Goal: Transaction & Acquisition: Purchase product/service

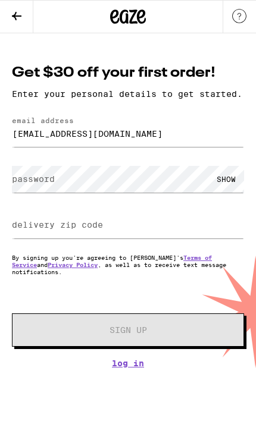
click at [37, 184] on label "password" at bounding box center [33, 179] width 43 height 10
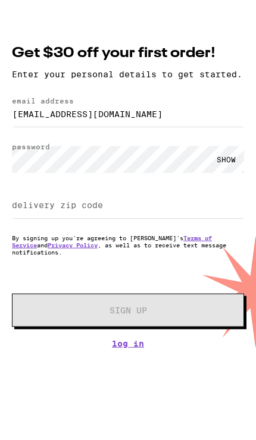
click at [29, 220] on label "delivery zip code" at bounding box center [57, 225] width 91 height 10
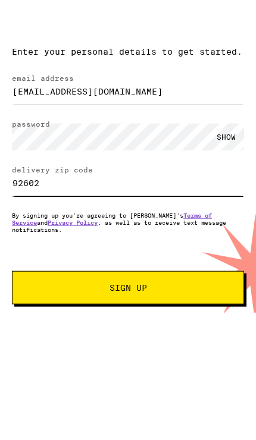
type input "92602"
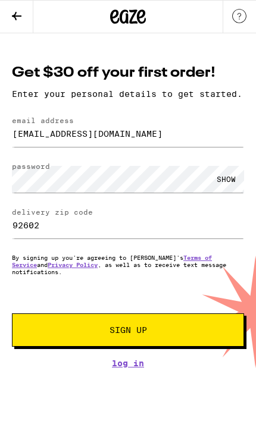
click at [168, 334] on span "Sign Up" at bounding box center [128, 330] width 150 height 8
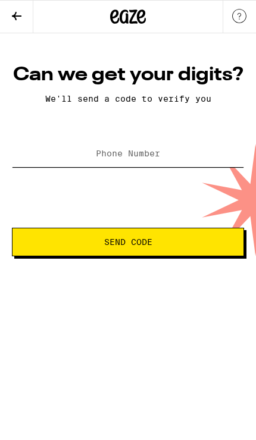
click at [61, 152] on input "Phone Number" at bounding box center [128, 153] width 232 height 27
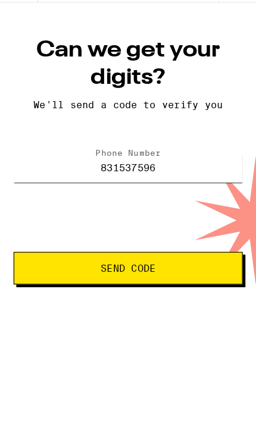
type input "(831) 537-5962"
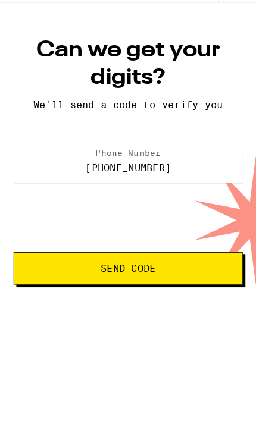
click at [191, 251] on button "Send Code" at bounding box center [112, 265] width 200 height 29
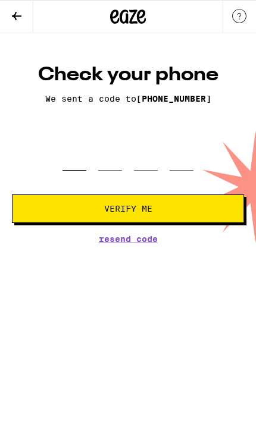
click at [78, 169] on input "tel" at bounding box center [74, 154] width 24 height 34
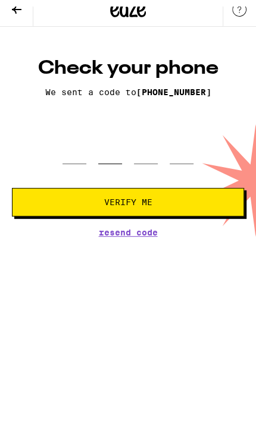
type input "4"
type input "2"
type input "1"
type input "9"
click at [128, 197] on button "Verify Me" at bounding box center [128, 208] width 232 height 29
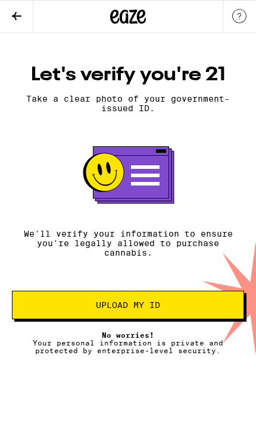
click at [190, 309] on span "Upload my ID" at bounding box center [128, 305] width 212 height 8
click at [168, 309] on span "Upload my ID" at bounding box center [128, 305] width 212 height 8
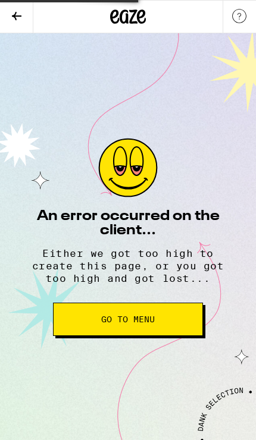
click at [152, 336] on button "Go to Menu" at bounding box center [128, 319] width 150 height 33
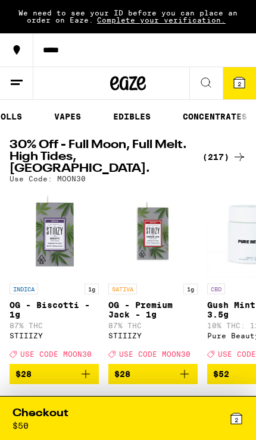
scroll to position [0, 182]
click at [78, 118] on link "VAPES" at bounding box center [65, 116] width 39 height 14
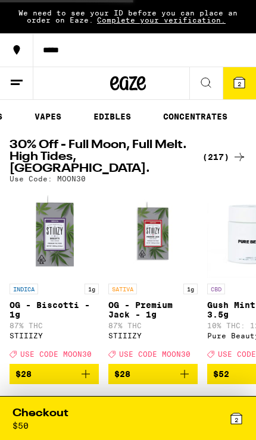
scroll to position [0, 196]
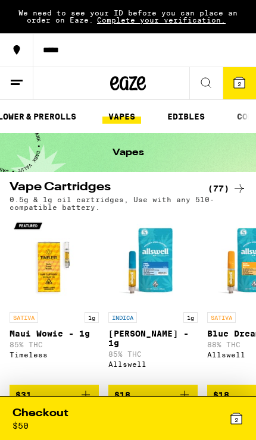
scroll to position [0, 127]
click at [132, 111] on link "VAPES" at bounding box center [119, 116] width 39 height 14
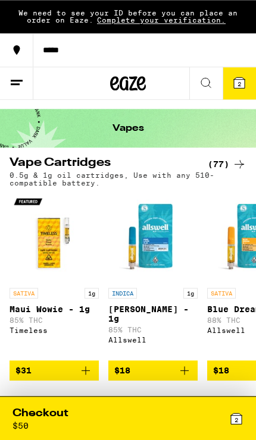
scroll to position [24, 0]
click at [229, 161] on div "(77)" at bounding box center [226, 164] width 39 height 14
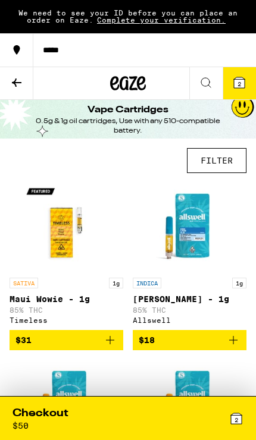
click at [221, 161] on button "FILTER" at bounding box center [216, 160] width 59 height 25
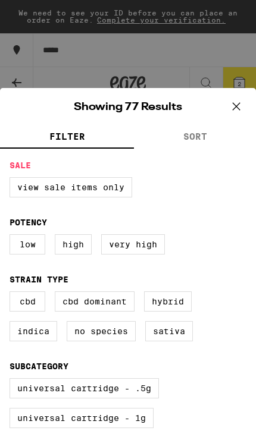
click at [218, 163] on fieldset "Sale View Sale Items Only" at bounding box center [128, 184] width 237 height 46
click at [206, 166] on fieldset "Sale View Sale Items Only" at bounding box center [128, 184] width 237 height 46
click at [205, 157] on div "FILTER SORT Sale View Sale Items Only Potency Low High Very High Strain Type CB…" at bounding box center [128, 414] width 256 height 577
click at [212, 163] on fieldset "Sale View Sale Items Only" at bounding box center [128, 184] width 237 height 46
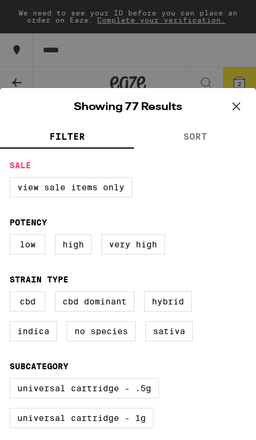
click at [245, 130] on button "SORT" at bounding box center [195, 137] width 122 height 23
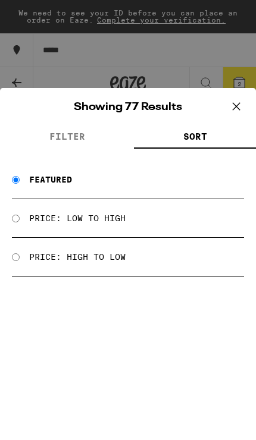
click at [24, 253] on div "Price: High to Low" at bounding box center [128, 257] width 232 height 39
click at [109, 238] on div "Price: Low to High" at bounding box center [128, 218] width 232 height 39
click at [99, 244] on div "Price: High to Low" at bounding box center [128, 257] width 232 height 39
click at [101, 243] on div "Price: High to Low" at bounding box center [128, 257] width 232 height 39
click at [26, 245] on div "Price: High to Low" at bounding box center [128, 257] width 232 height 39
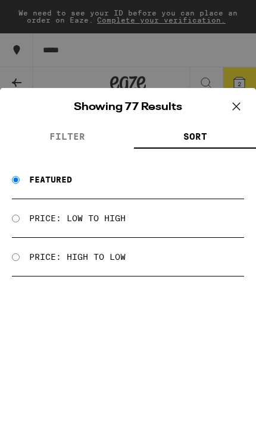
click at [232, 131] on button "SORT" at bounding box center [195, 137] width 122 height 23
click at [235, 128] on button "SORT" at bounding box center [195, 137] width 122 height 23
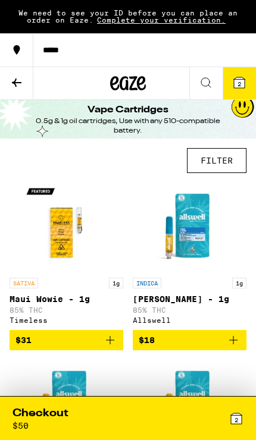
click at [227, 158] on button "FILTER" at bounding box center [216, 160] width 59 height 25
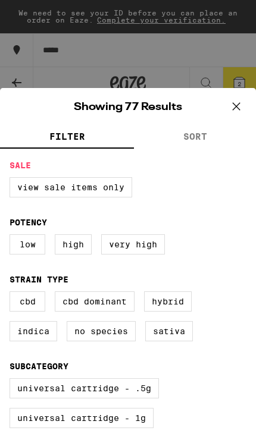
click at [216, 139] on button "SORT" at bounding box center [195, 137] width 122 height 23
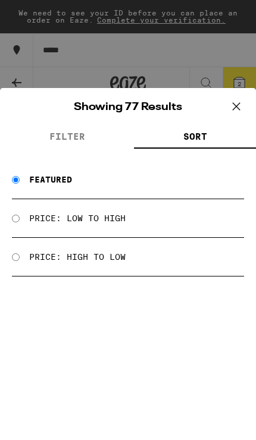
click at [20, 219] on input "Price: Low to High" at bounding box center [16, 219] width 8 height 8
radio input "true"
click at [234, 105] on icon at bounding box center [236, 107] width 18 height 18
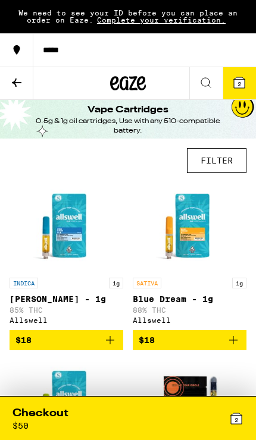
click at [228, 156] on button "FILTER" at bounding box center [216, 160] width 59 height 25
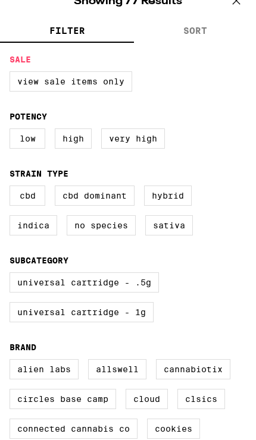
scroll to position [106, 0]
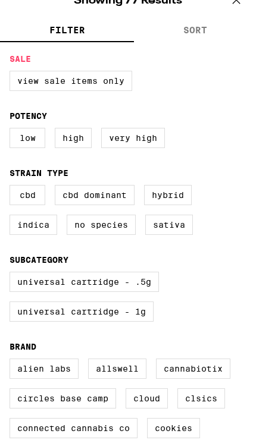
click at [182, 235] on label "Sativa" at bounding box center [169, 225] width 48 height 20
click at [0, 0] on input "Sativa" at bounding box center [0, 0] width 0 height 0
checkbox input "true"
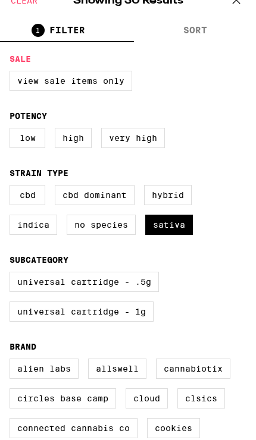
click at [237, 7] on icon at bounding box center [236, 0] width 18 height 18
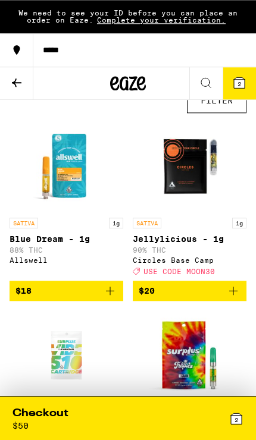
scroll to position [55, 0]
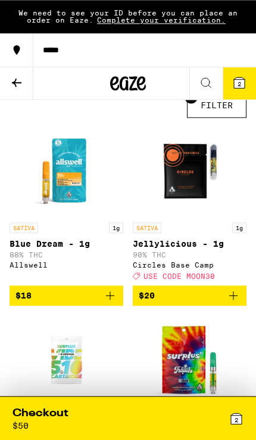
click at [203, 244] on p "Jellylicious - 1g" at bounding box center [190, 244] width 114 height 10
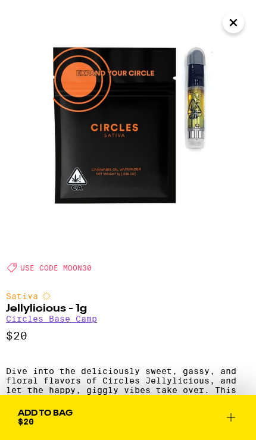
click at [235, 417] on icon at bounding box center [231, 417] width 8 height 8
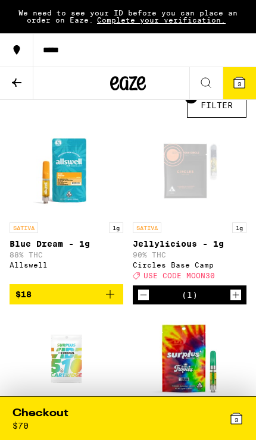
click at [235, 86] on icon at bounding box center [239, 82] width 11 height 11
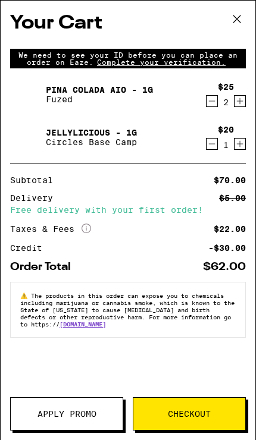
click at [210, 103] on icon "Decrement" at bounding box center [211, 101] width 11 height 14
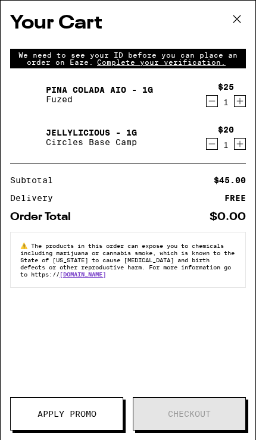
click at [211, 104] on icon "Decrement" at bounding box center [211, 101] width 11 height 14
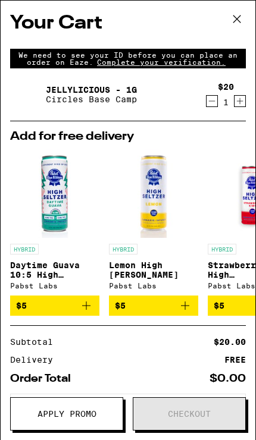
click at [234, 106] on button "Increment" at bounding box center [240, 101] width 12 height 12
click at [235, 20] on icon at bounding box center [237, 19] width 18 height 18
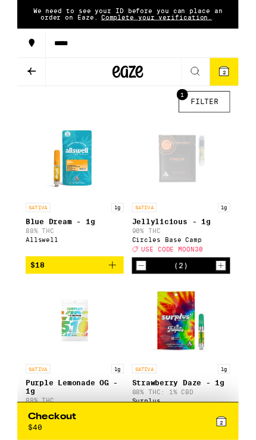
scroll to position [42, 0]
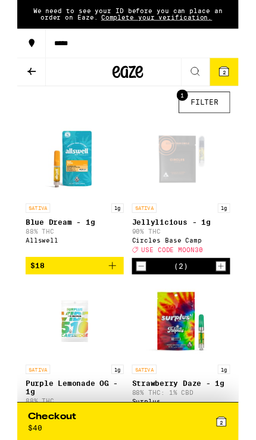
click at [209, 82] on icon at bounding box center [206, 83] width 14 height 14
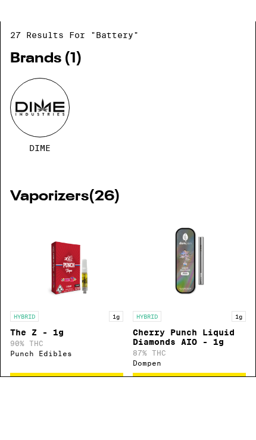
type input "battery"
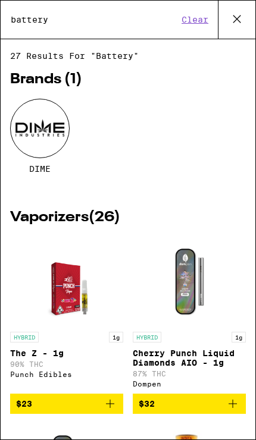
click at [244, 7] on button at bounding box center [236, 20] width 37 height 38
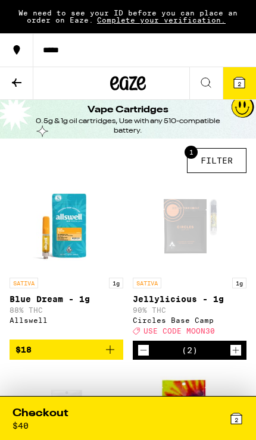
click at [112, 75] on icon at bounding box center [128, 83] width 36 height 21
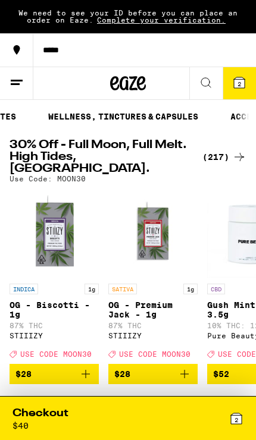
scroll to position [0, 422]
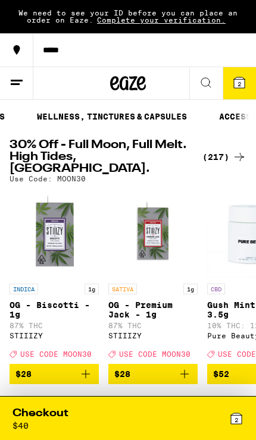
click at [232, 113] on link "ACCESSORIES" at bounding box center [248, 116] width 71 height 14
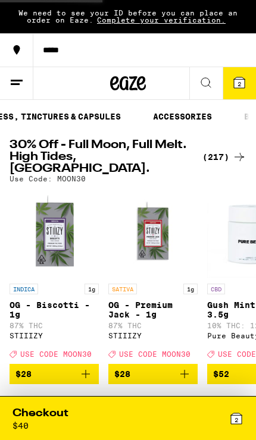
scroll to position [0, 520]
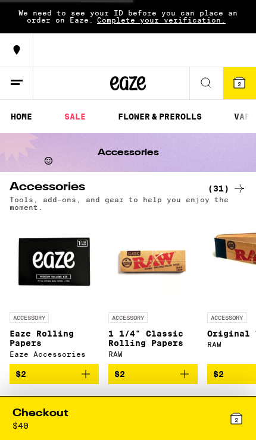
click at [159, 114] on link "FLOWER & PREROLLS" at bounding box center [160, 116] width 96 height 14
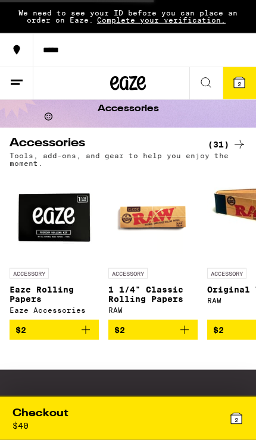
click at [232, 141] on icon at bounding box center [239, 144] width 14 height 14
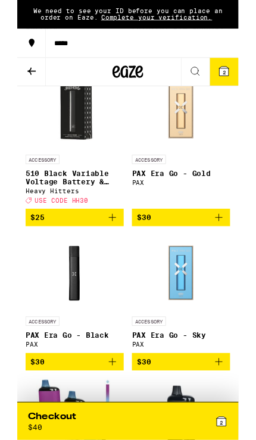
scroll to position [1716, 0]
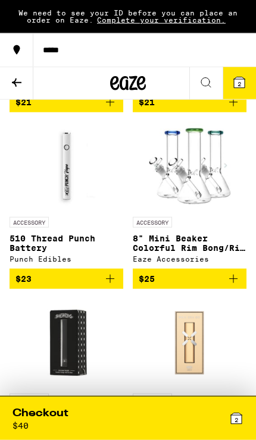
click at [114, 286] on icon "Add to bag" at bounding box center [110, 279] width 14 height 14
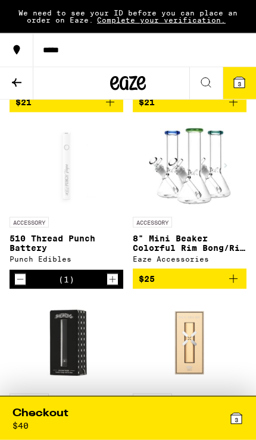
scroll to position [1473, 0]
click at [243, 81] on icon at bounding box center [239, 82] width 11 height 11
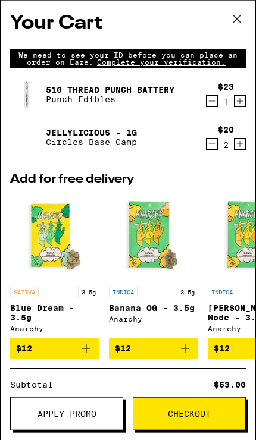
click at [241, 14] on icon at bounding box center [237, 19] width 18 height 18
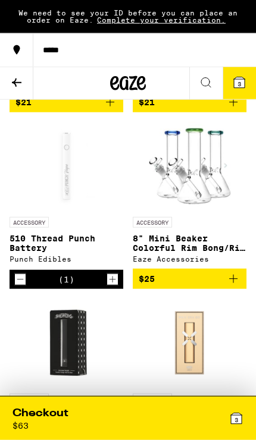
click at [135, 82] on icon at bounding box center [128, 83] width 36 height 21
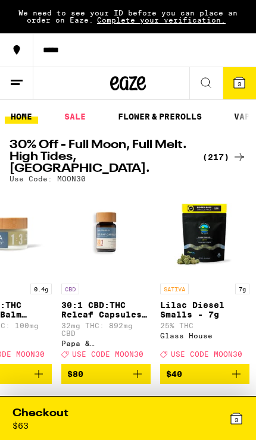
click at [242, 84] on icon at bounding box center [239, 82] width 11 height 11
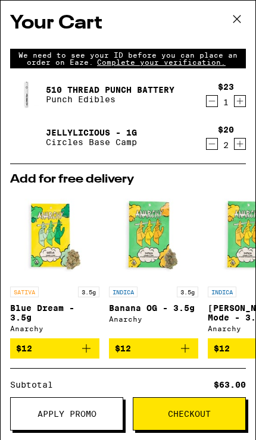
click at [95, 416] on span "Apply Promo" at bounding box center [66, 414] width 59 height 8
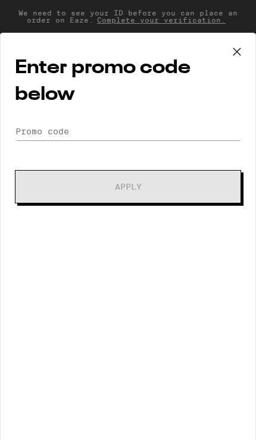
click at [237, 52] on icon at bounding box center [236, 51] width 7 height 7
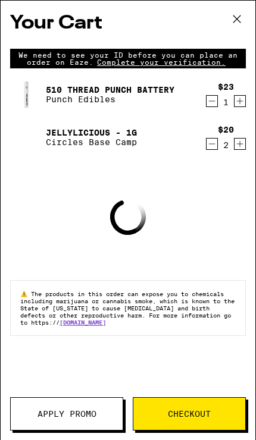
click at [236, 30] on button at bounding box center [236, 20] width 37 height 38
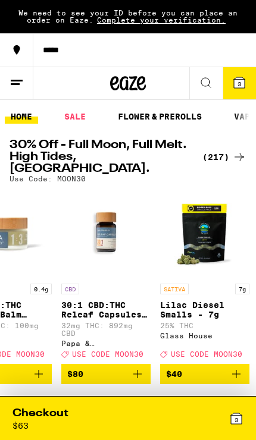
click at [247, 80] on button "3" at bounding box center [238, 83] width 33 height 32
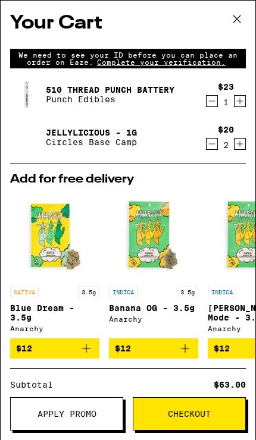
click at [242, 17] on icon at bounding box center [237, 19] width 18 height 18
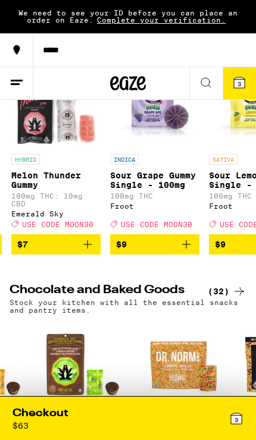
scroll to position [0, 295]
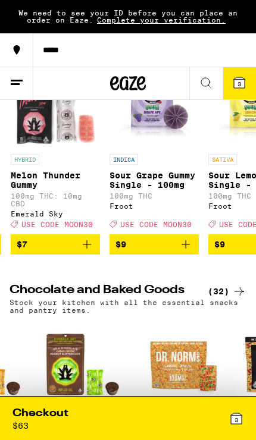
click at [244, 45] on icon at bounding box center [239, 38] width 14 height 14
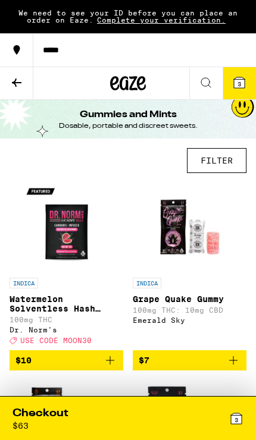
click at [235, 156] on button "FILTER" at bounding box center [216, 160] width 59 height 25
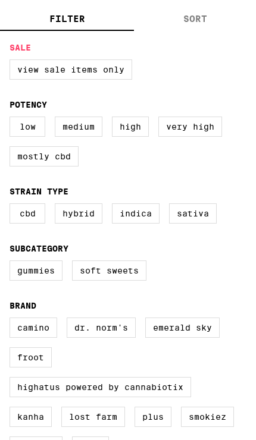
scroll to position [119, 0]
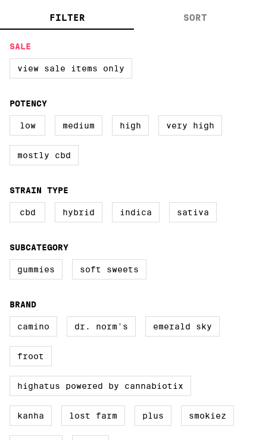
click at [202, 222] on label "Sativa" at bounding box center [193, 212] width 48 height 20
click at [0, 0] on input "Sativa" at bounding box center [0, 0] width 0 height 0
checkbox input "true"
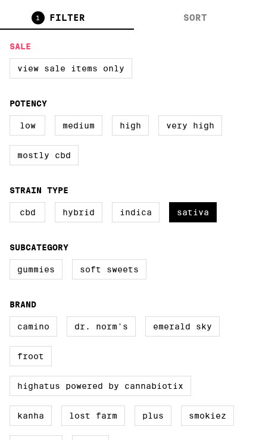
click at [213, 16] on button "SORT" at bounding box center [195, 18] width 122 height 23
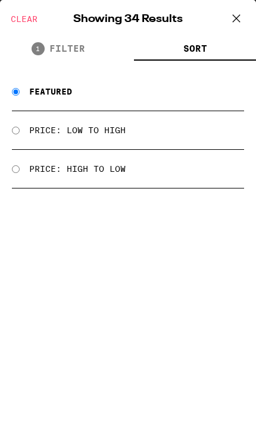
click at [20, 133] on input "Price: Low to High" at bounding box center [16, 131] width 8 height 8
radio input "true"
click at [237, 19] on icon at bounding box center [236, 19] width 18 height 18
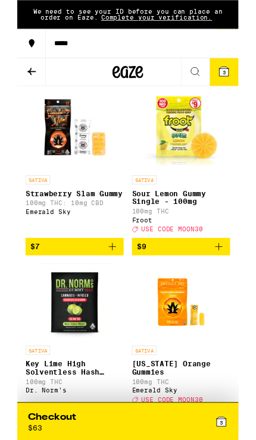
scroll to position [74, 0]
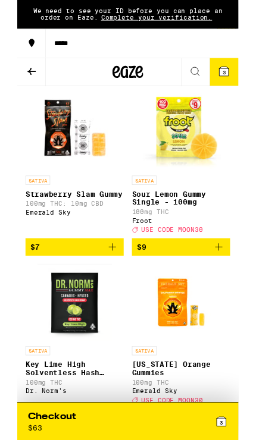
click at [202, 237] on p "Sour Lemon Gummy Single - 100mg" at bounding box center [190, 229] width 114 height 19
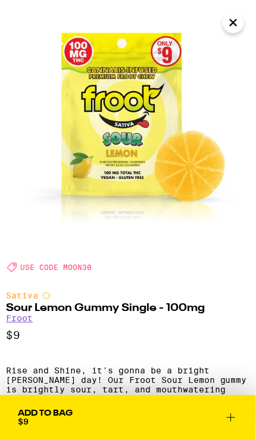
scroll to position [93, 0]
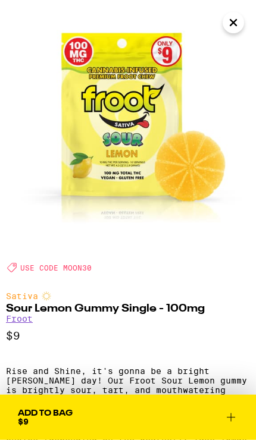
click at [229, 418] on icon at bounding box center [231, 417] width 14 height 14
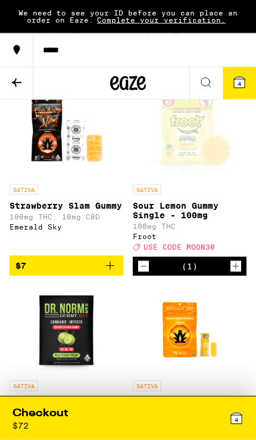
click at [234, 273] on icon "Increment" at bounding box center [235, 266] width 11 height 14
click at [246, 80] on icon at bounding box center [239, 83] width 14 height 14
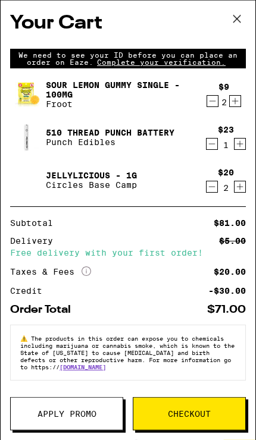
click at [101, 411] on span "Apply Promo" at bounding box center [67, 414] width 112 height 8
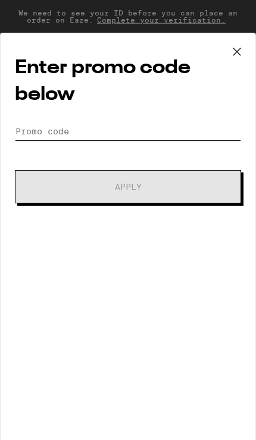
click at [47, 127] on input "Promo Code" at bounding box center [128, 131] width 226 height 18
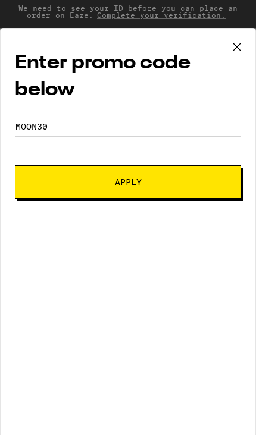
type input "moon30"
click at [229, 180] on button "Apply" at bounding box center [128, 186] width 226 height 33
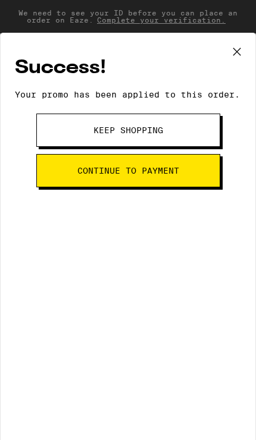
click at [198, 130] on button "Keep Shopping" at bounding box center [128, 130] width 184 height 33
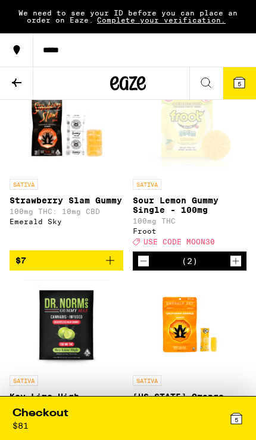
click at [248, 81] on button "5" at bounding box center [238, 83] width 33 height 32
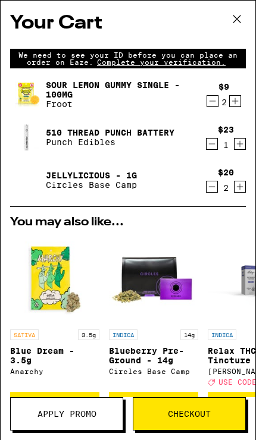
click at [26, 179] on img at bounding box center [26, 179] width 33 height 33
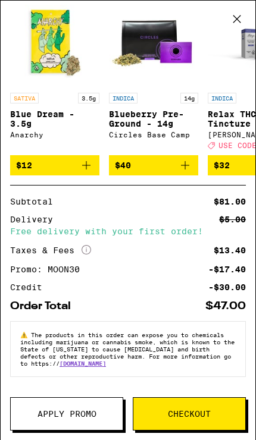
scroll to position [253, 0]
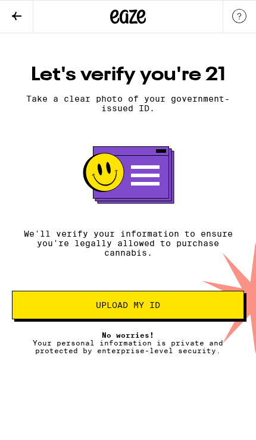
click at [184, 309] on span "Upload my ID" at bounding box center [128, 305] width 212 height 8
click at [185, 309] on span "Upload my ID" at bounding box center [128, 305] width 212 height 8
